Goal: Task Accomplishment & Management: Use online tool/utility

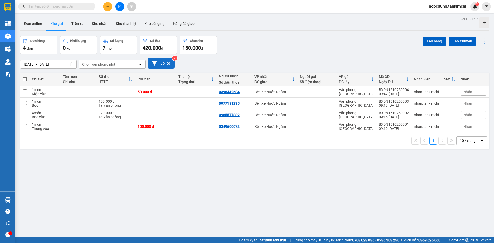
click at [166, 64] on button "Bộ lọc" at bounding box center [161, 63] width 27 height 11
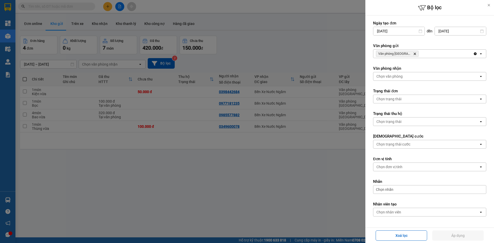
click at [313, 52] on div at bounding box center [247, 121] width 494 height 243
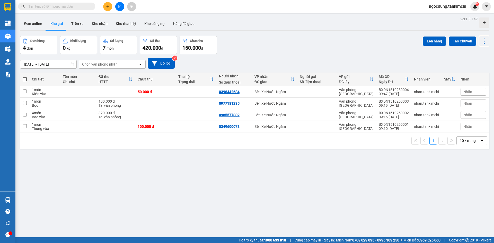
click at [120, 7] on icon "file-add" at bounding box center [119, 7] width 3 height 4
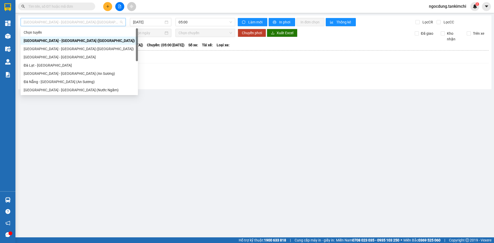
click at [83, 23] on span "Đà Nẵng - Hà Nội (Hàng)" at bounding box center [73, 22] width 99 height 8
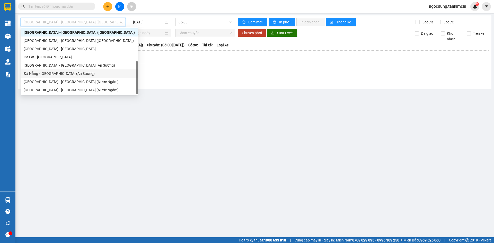
click at [52, 74] on div "Đà Nẵng - Sài Gòn (An Sương)" at bounding box center [79, 74] width 111 height 6
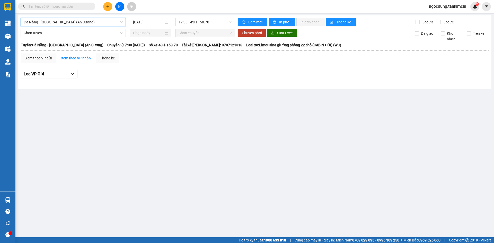
click at [155, 22] on input "15/10/2025" at bounding box center [148, 22] width 31 height 6
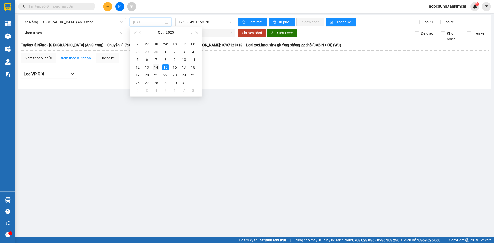
click at [156, 69] on div "14" at bounding box center [156, 67] width 6 height 6
type input "14/10/2025"
